Goal: Communication & Community: Answer question/provide support

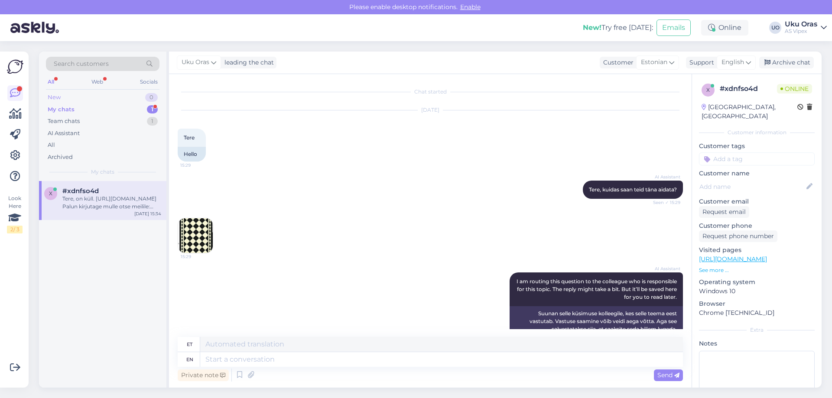
scroll to position [130, 0]
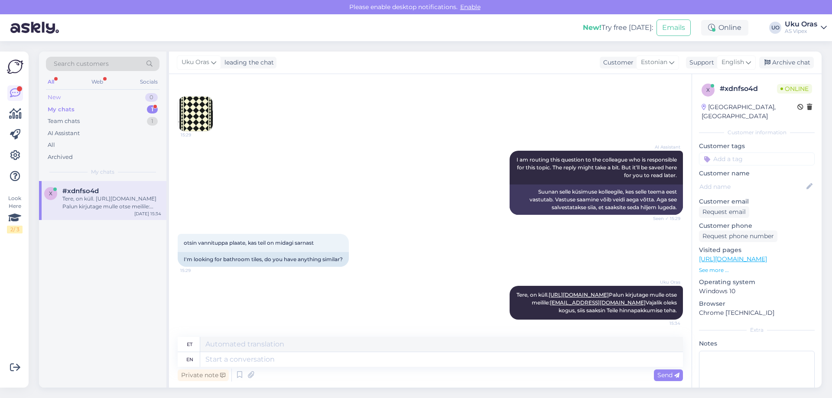
click at [65, 97] on div "New 0" at bounding box center [103, 97] width 114 height 12
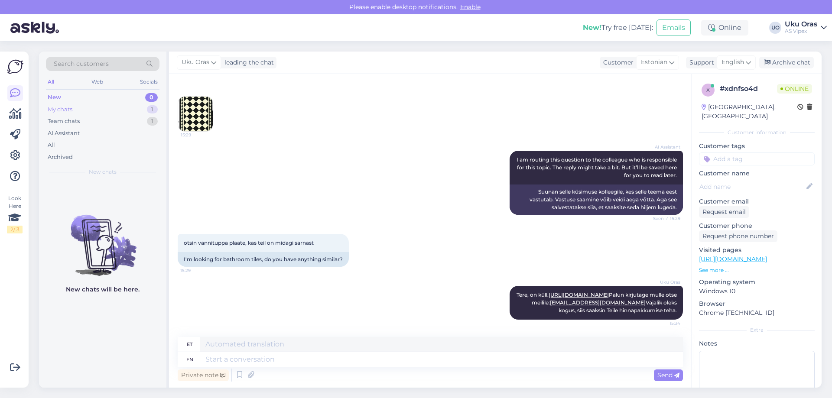
click at [64, 112] on div "My chats" at bounding box center [60, 109] width 25 height 9
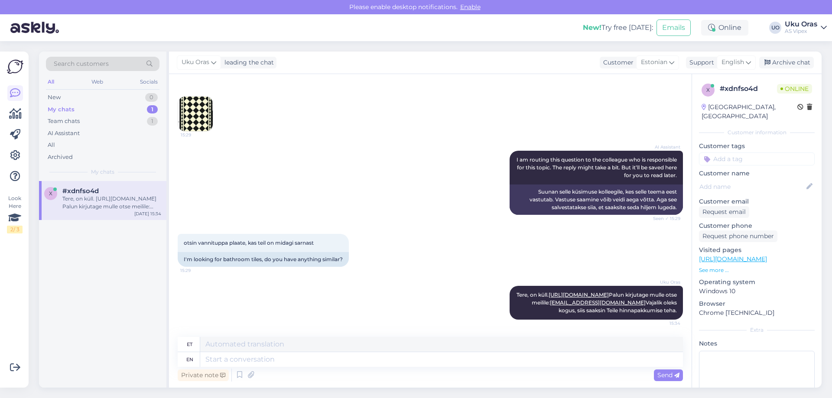
click at [100, 204] on div "Tere, on küll. [URL][DOMAIN_NAME] Palun kirjutage mulle otse meilile: [EMAIL_AD…" at bounding box center [111, 203] width 99 height 16
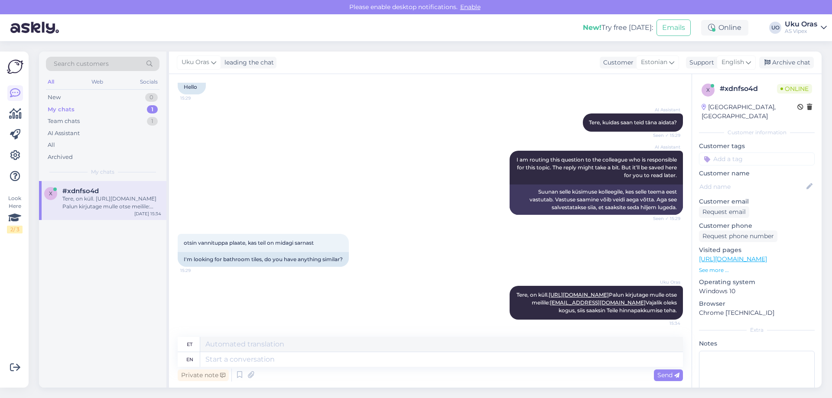
click at [457, 254] on div "otsin vannituppa plaate, kas teil on midagi sarnast 15:29 I'm looking for bathr…" at bounding box center [430, 251] width 505 height 52
click at [549, 293] on link "[URL][DOMAIN_NAME]" at bounding box center [579, 295] width 60 height 7
click at [71, 107] on div "My chats" at bounding box center [61, 109] width 27 height 9
click at [75, 125] on div "Team chats" at bounding box center [64, 121] width 32 height 9
click at [83, 191] on span "#dcylzzds" at bounding box center [78, 191] width 33 height 8
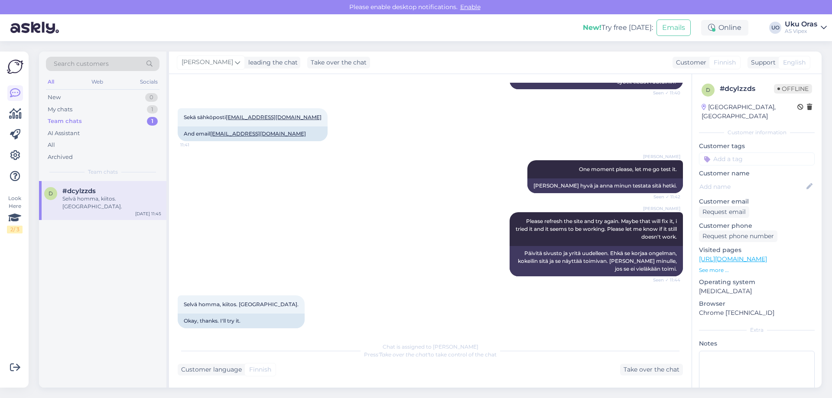
scroll to position [111, 0]
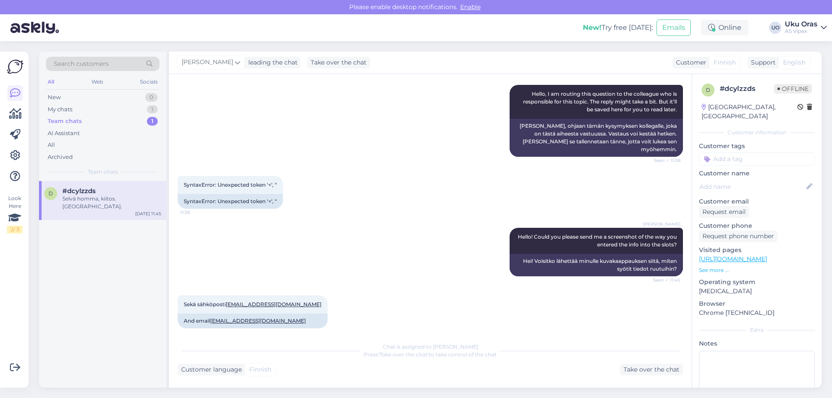
drag, startPoint x: 383, startPoint y: 273, endPoint x: 348, endPoint y: 145, distance: 132.2
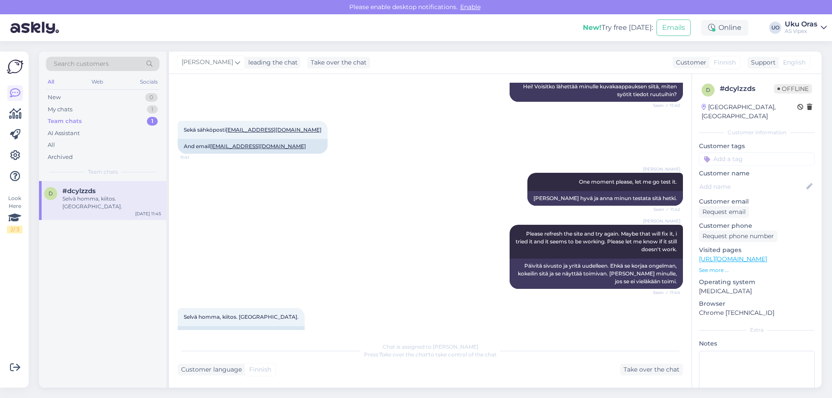
scroll to position [299, 0]
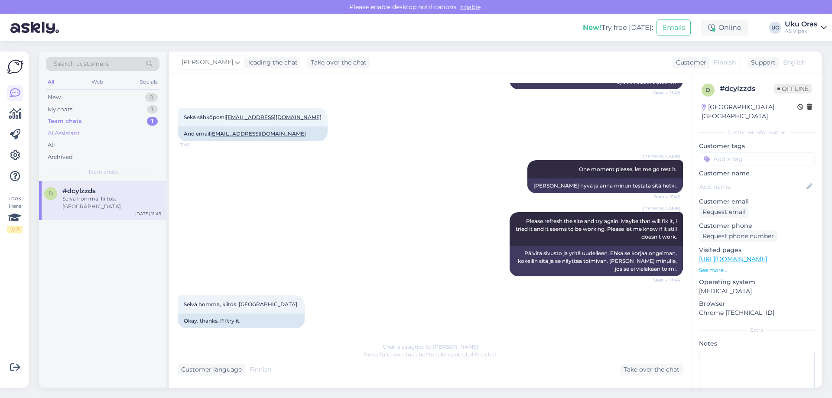
click at [76, 128] on div "AI Assistant" at bounding box center [103, 133] width 114 height 12
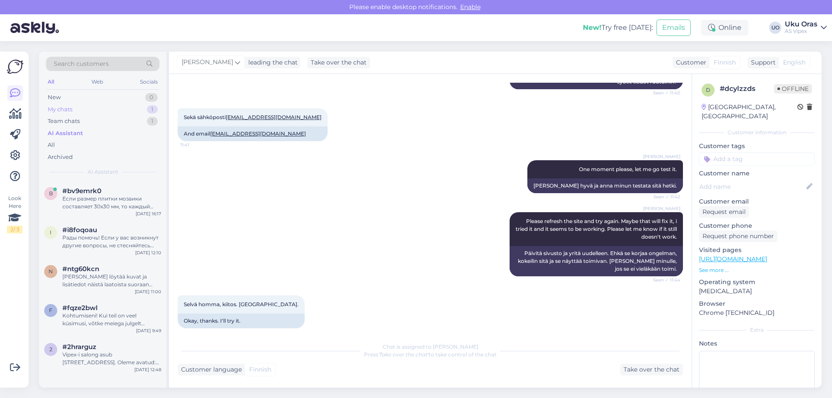
click at [76, 114] on div "My chats 1" at bounding box center [103, 110] width 114 height 12
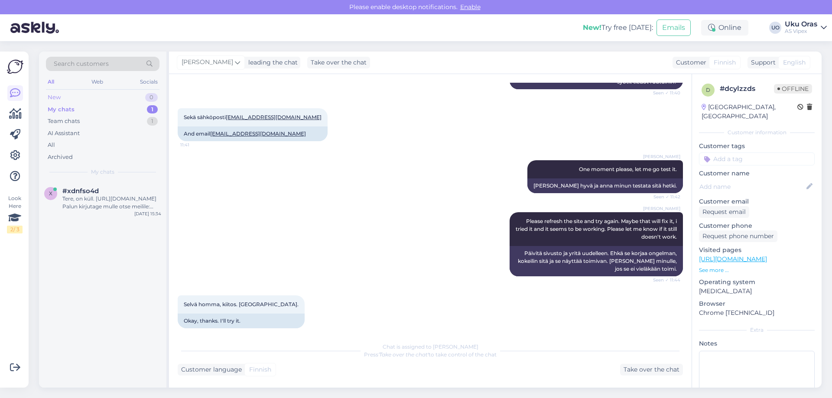
click at [68, 92] on div "New 0" at bounding box center [103, 97] width 114 height 12
